Goal: Navigation & Orientation: Find specific page/section

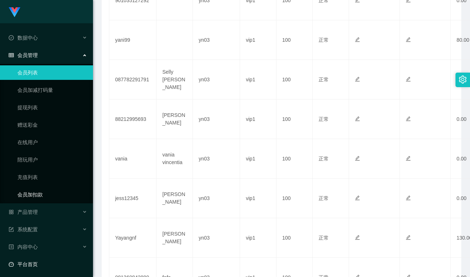
scroll to position [37, 0]
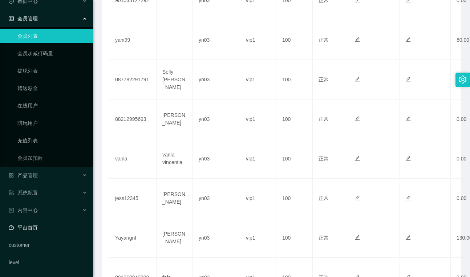
click at [30, 229] on link "平台首页" at bounding box center [48, 227] width 78 height 15
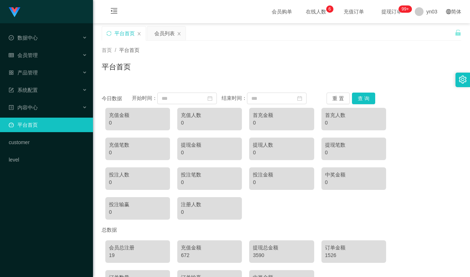
scroll to position [61, 0]
